Goal: Check status: Check status

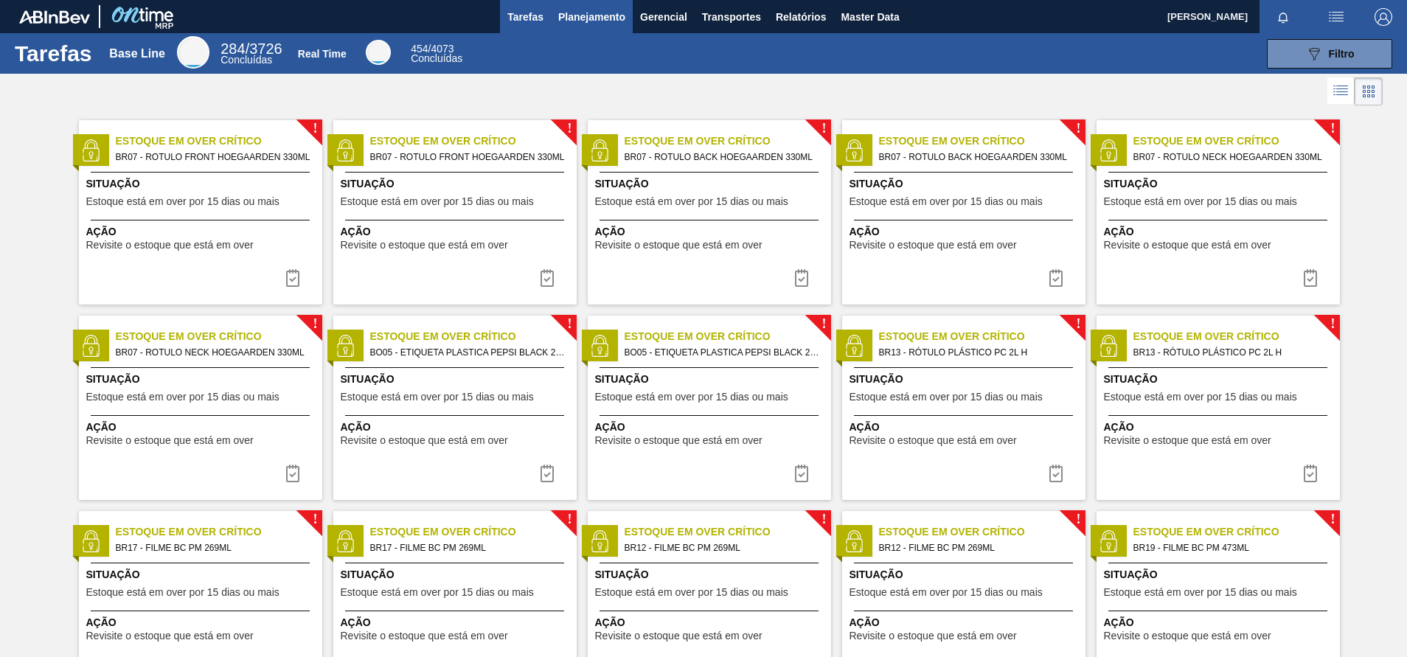
click at [604, 19] on span "Planejamento" at bounding box center [591, 17] width 67 height 18
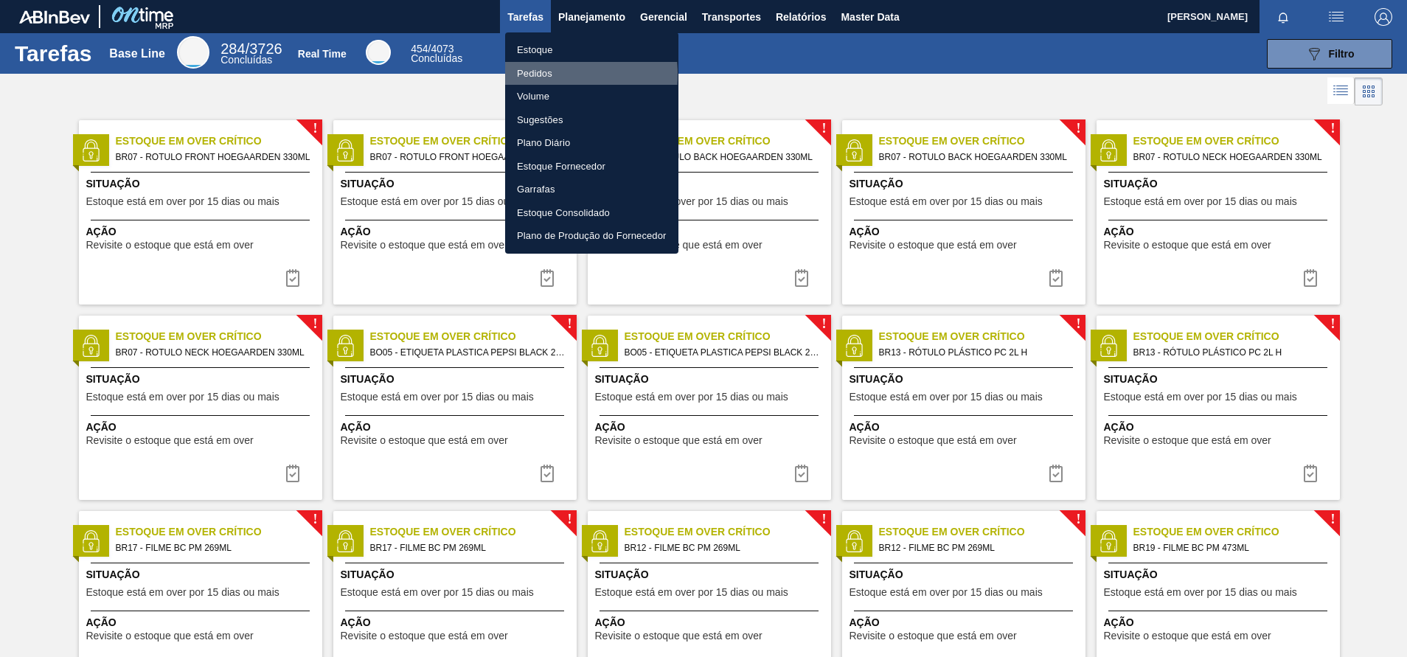
click at [524, 74] on li "Pedidos" at bounding box center [591, 74] width 173 height 24
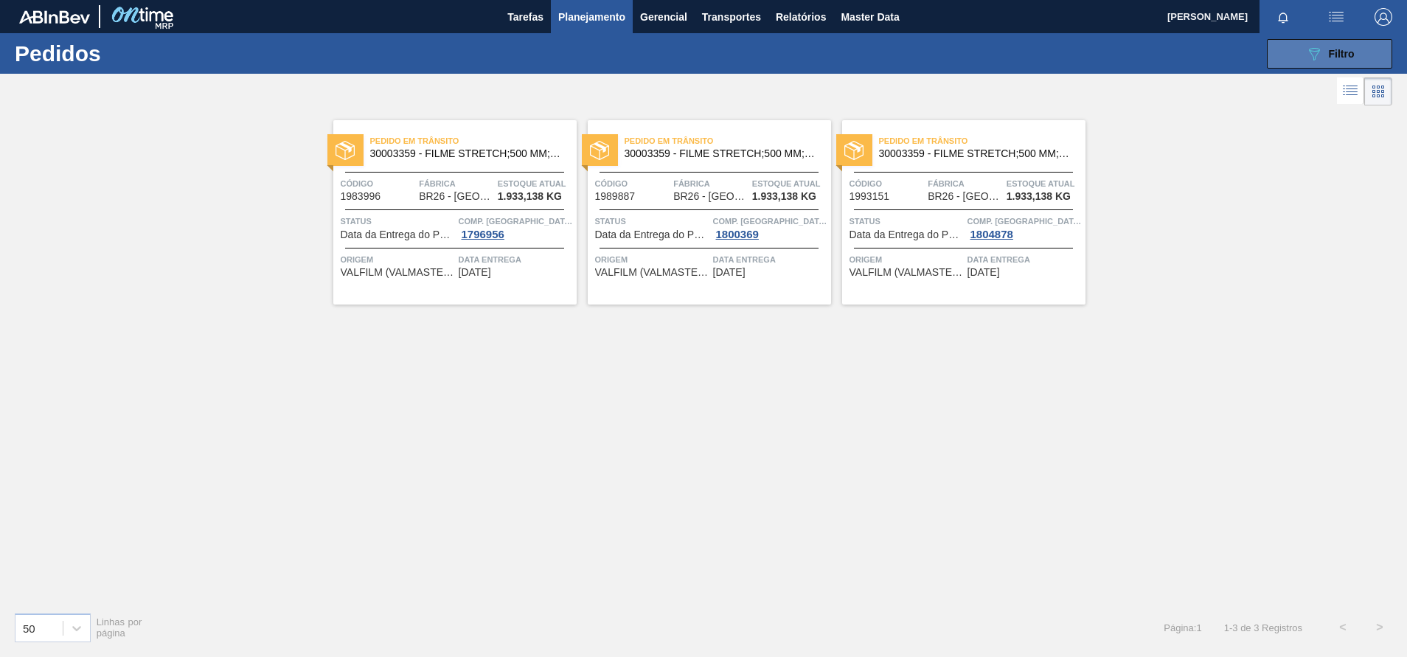
click at [1325, 49] on div "089F7B8B-B2A5-4AFE-B5C0-19BA573D28AC Filtro" at bounding box center [1329, 54] width 49 height 18
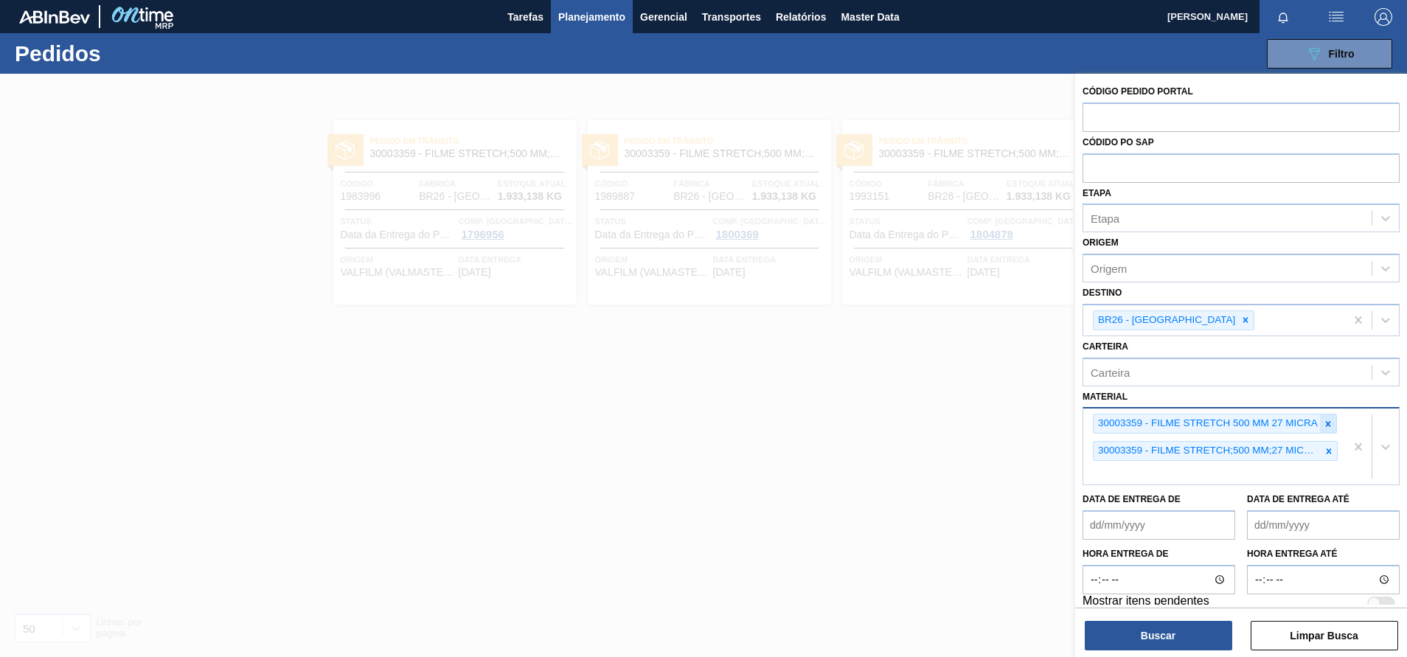
click at [1325, 427] on icon at bounding box center [1328, 424] width 10 height 10
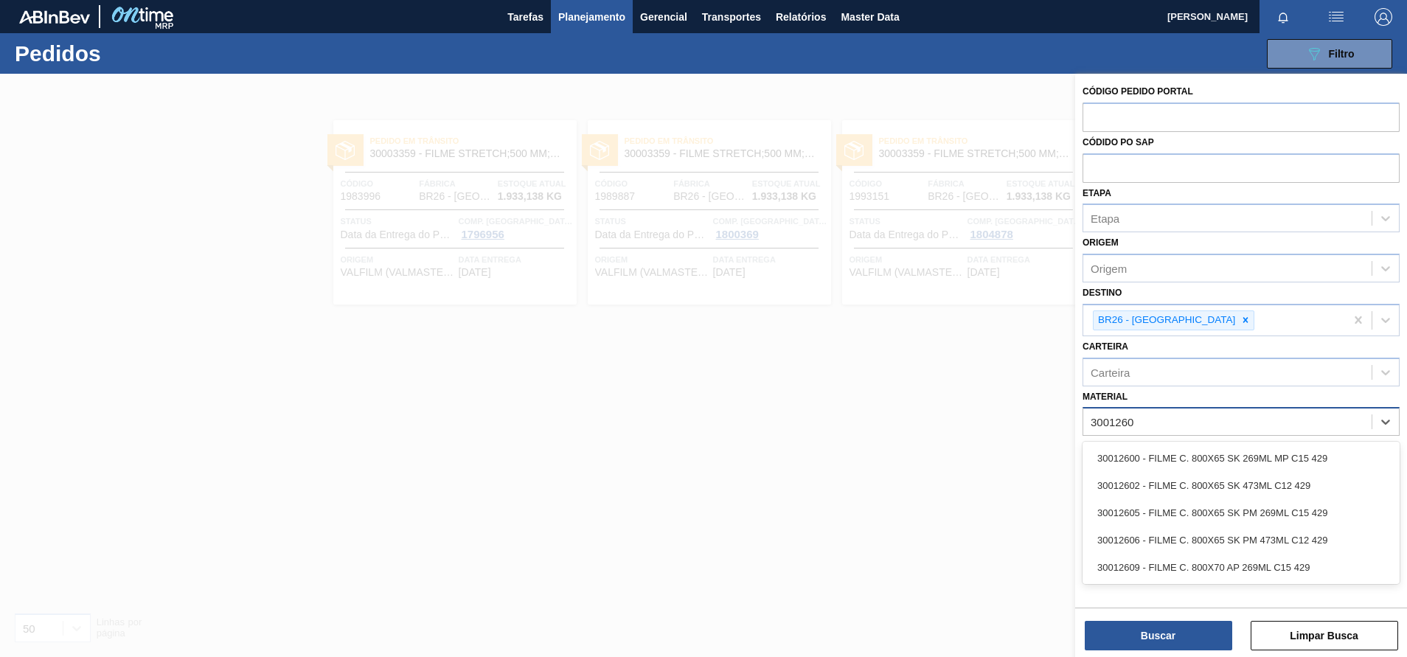
type input "30012602"
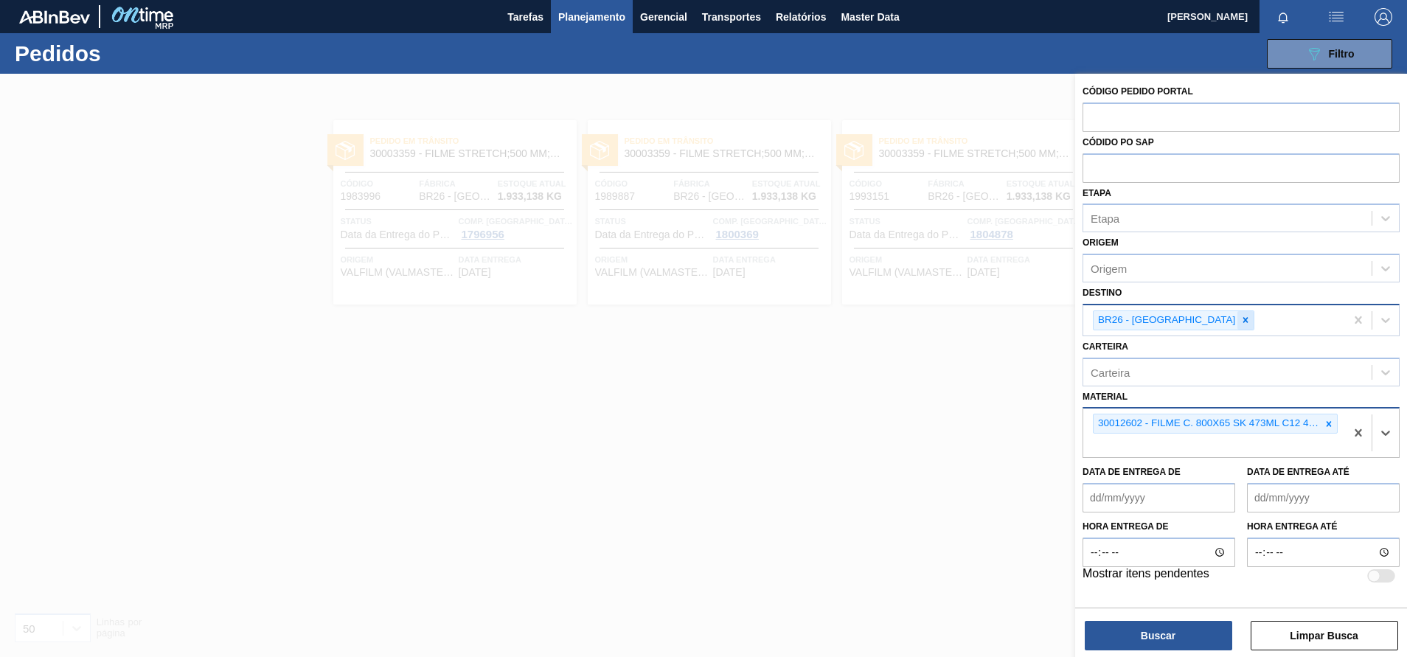
click at [1241, 321] on icon at bounding box center [1246, 320] width 10 height 10
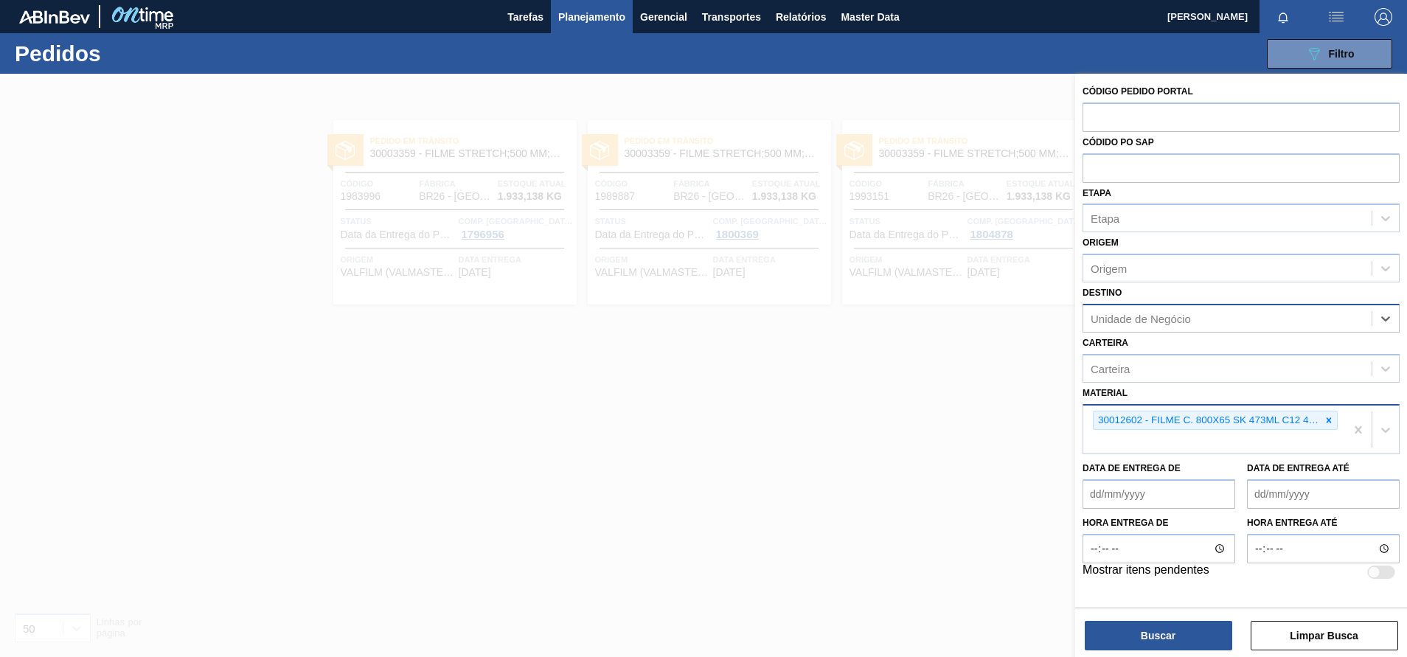
click at [1196, 321] on div "Unidade de Negócio" at bounding box center [1227, 318] width 288 height 21
type input "viam"
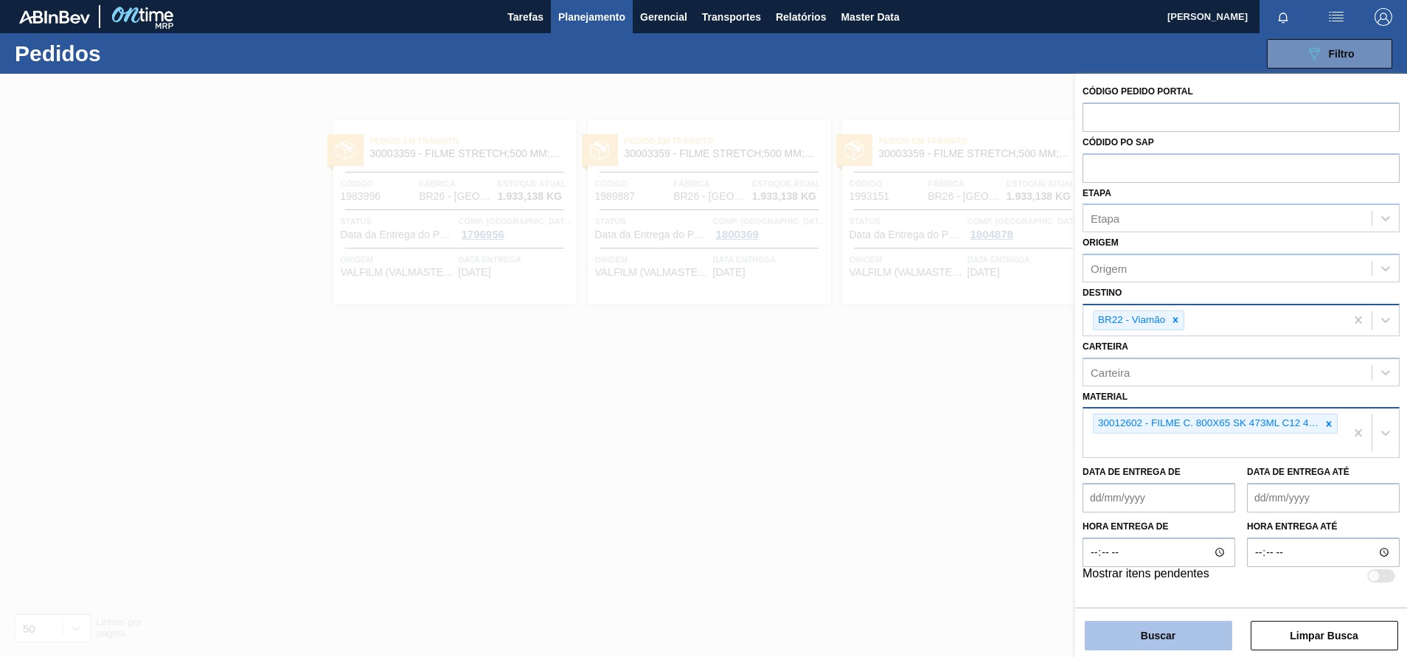
click at [1139, 625] on button "Buscar" at bounding box center [1159, 636] width 148 height 30
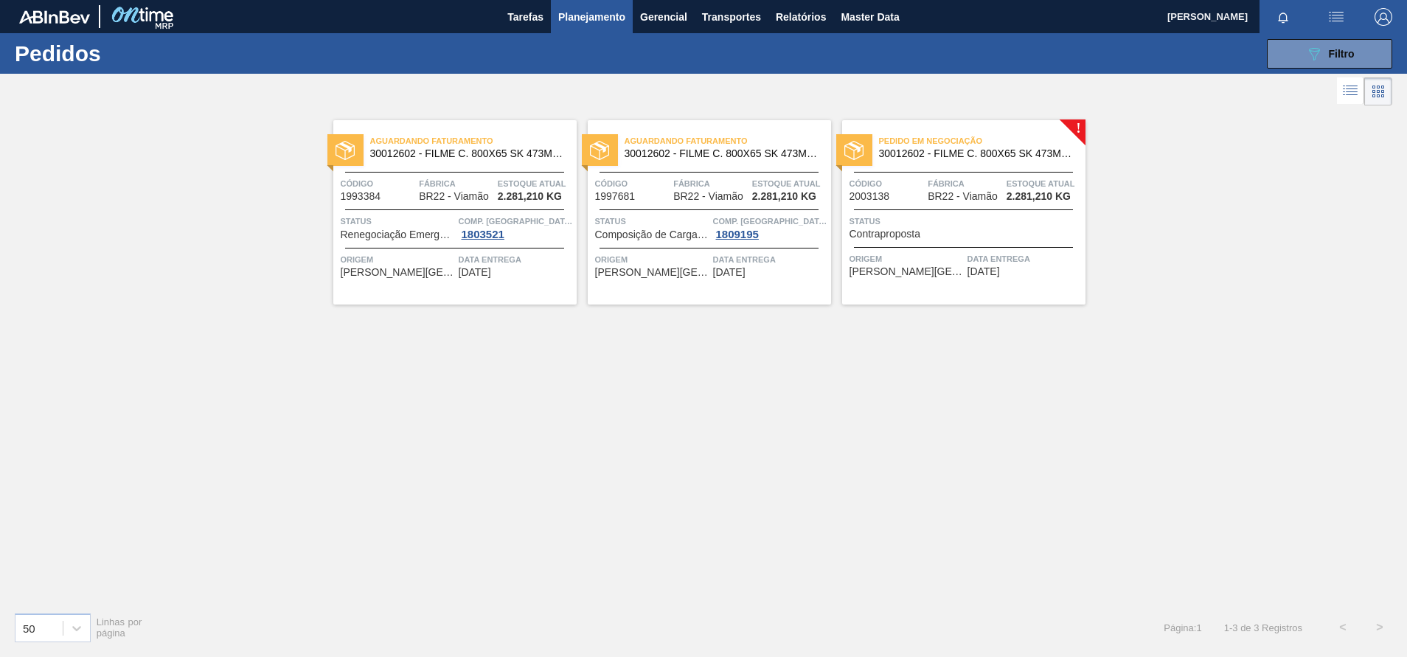
click at [506, 163] on div "Aguardando Faturamento 30012602 - FILME C. 800X65 SK 473ML C12 429" at bounding box center [454, 147] width 243 height 33
click at [740, 153] on span "30012602 - FILME C. 800X65 SK 473ML C12 429" at bounding box center [722, 153] width 195 height 11
click at [459, 169] on div "Aguardando Faturamento 30012602 - FILME C. 800X65 SK 473ML C12 429 Código 19933…" at bounding box center [454, 212] width 243 height 184
click at [500, 131] on div "Aguardando Faturamento 30012602 - FILME C. 800X65 SK 473ML C12 429" at bounding box center [454, 144] width 243 height 26
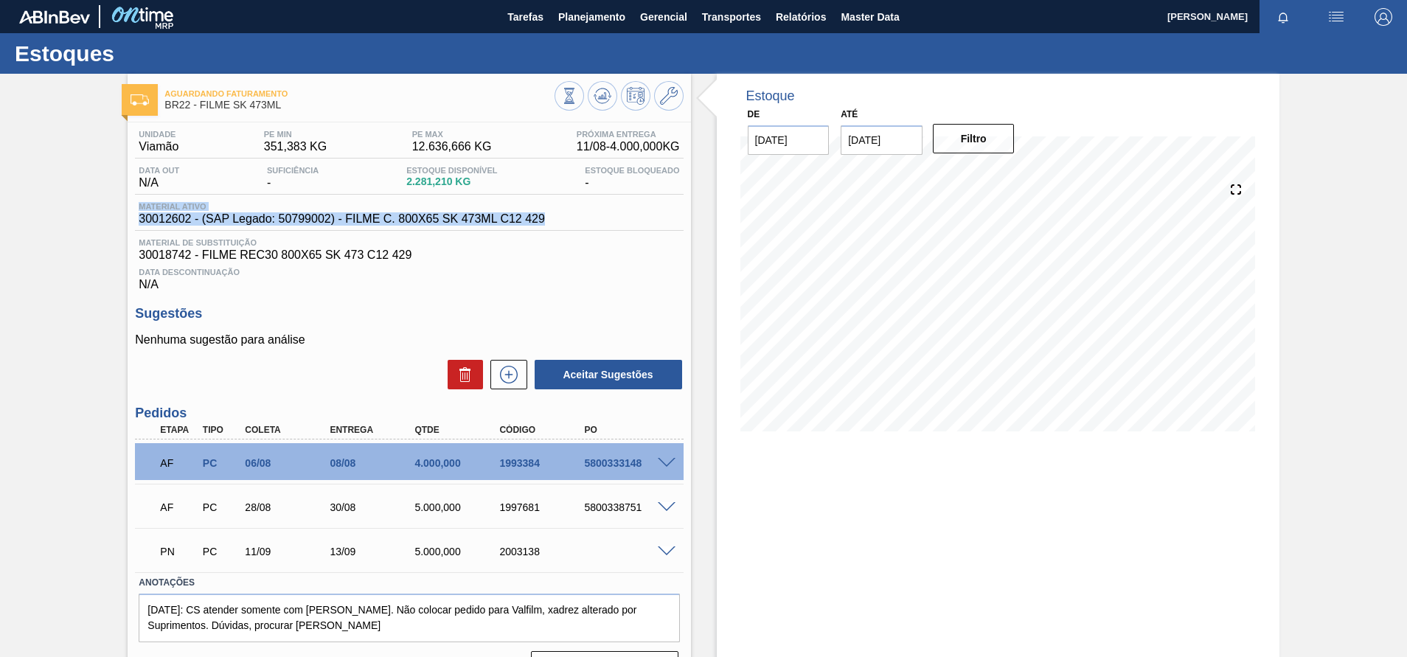
drag, startPoint x: 575, startPoint y: 224, endPoint x: 99, endPoint y: 209, distance: 475.9
click at [99, 209] on div "Aguardando Faturamento BR22 - FILME SK 473ML Unidade Viamão PE MIN 351,383 KG P…" at bounding box center [703, 384] width 1407 height 620
copy div "Material ativo 30012602 - (SAP Legado: 50799002) - FILME C. 800X65 SK 473ML C12…"
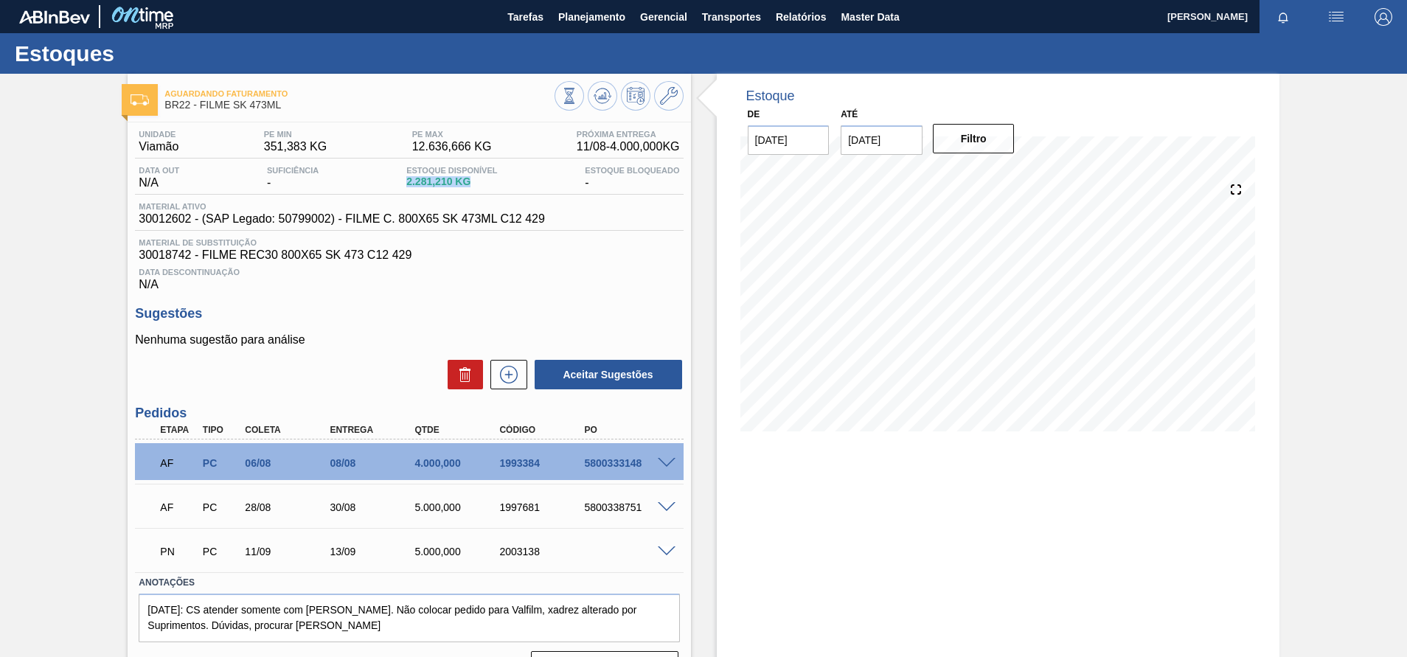
drag, startPoint x: 510, startPoint y: 184, endPoint x: 395, endPoint y: 182, distance: 114.3
click at [395, 182] on div "Data out N/A Suficiência - Estoque Disponível 2.281,210 KG Estoque Bloqueado -" at bounding box center [409, 180] width 548 height 29
copy span "2.281,210 KG"
